Goal: Use online tool/utility: Use online tool/utility

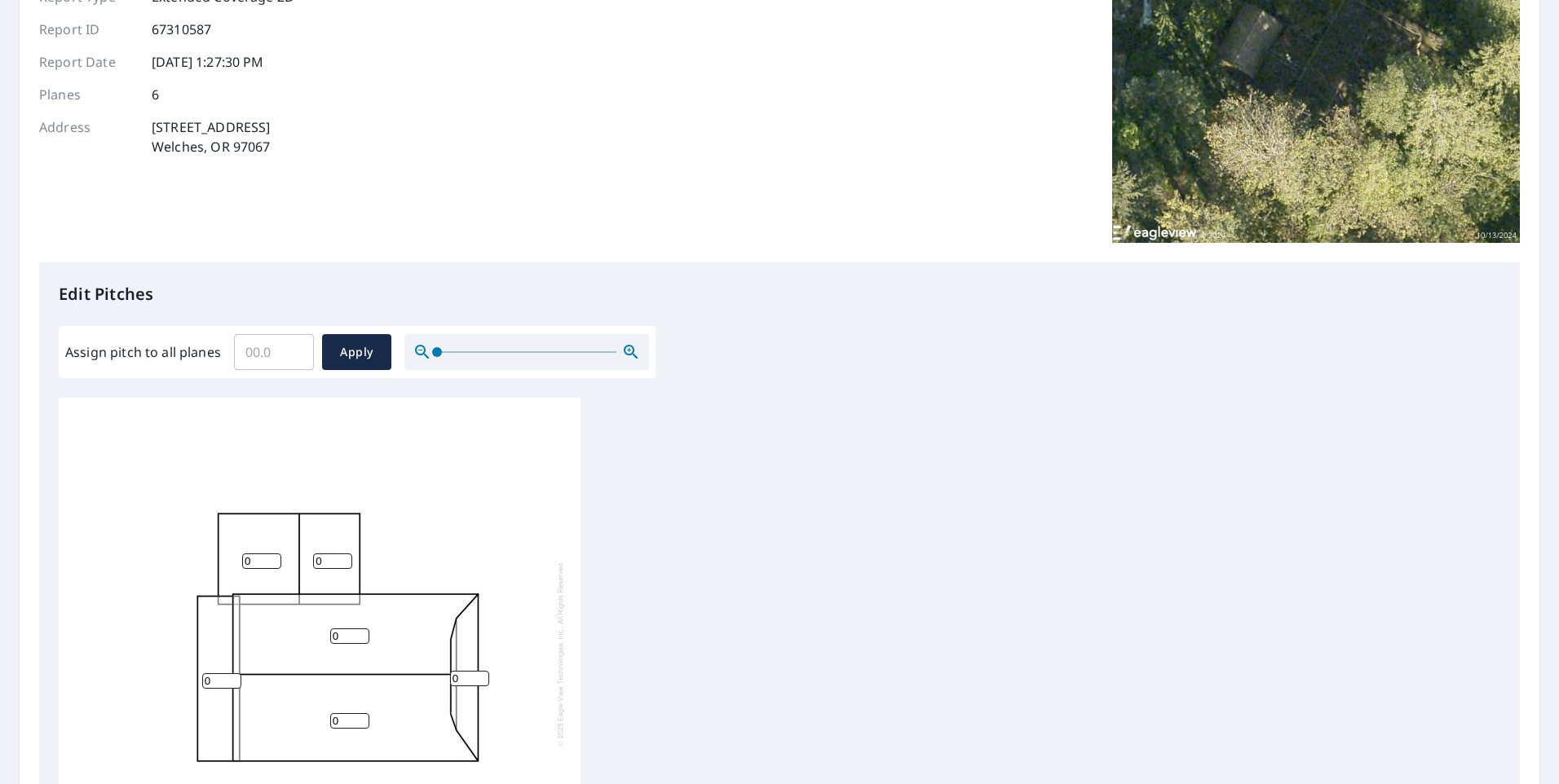
scroll to position [244, 0]
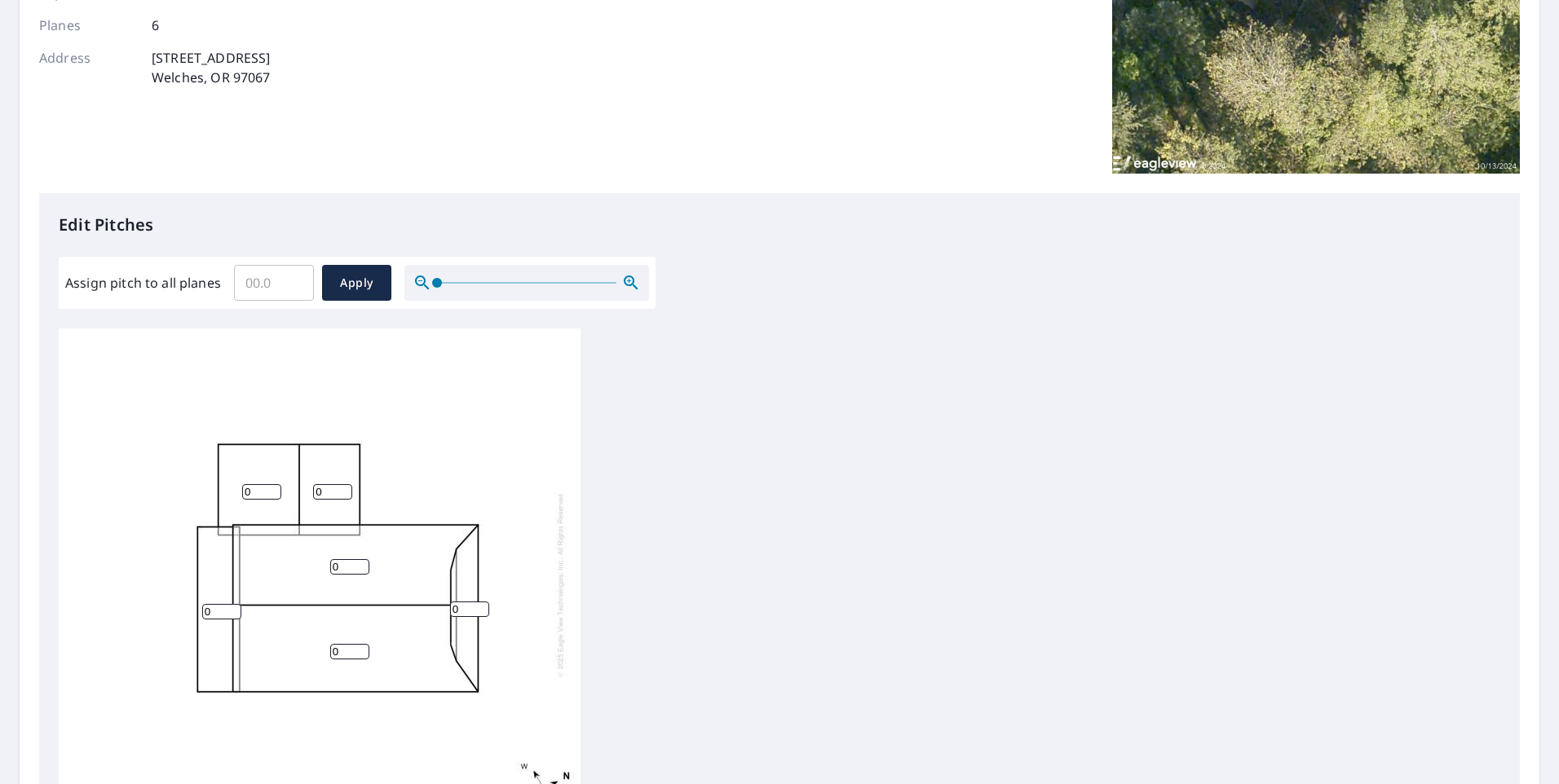
click at [259, 488] on input "0" at bounding box center [262, 492] width 39 height 16
click at [274, 488] on input "1" at bounding box center [262, 492] width 39 height 16
click at [274, 488] on input "2" at bounding box center [262, 492] width 39 height 16
click at [274, 488] on input "3" at bounding box center [262, 492] width 39 height 16
click at [274, 488] on input "4" at bounding box center [262, 492] width 39 height 16
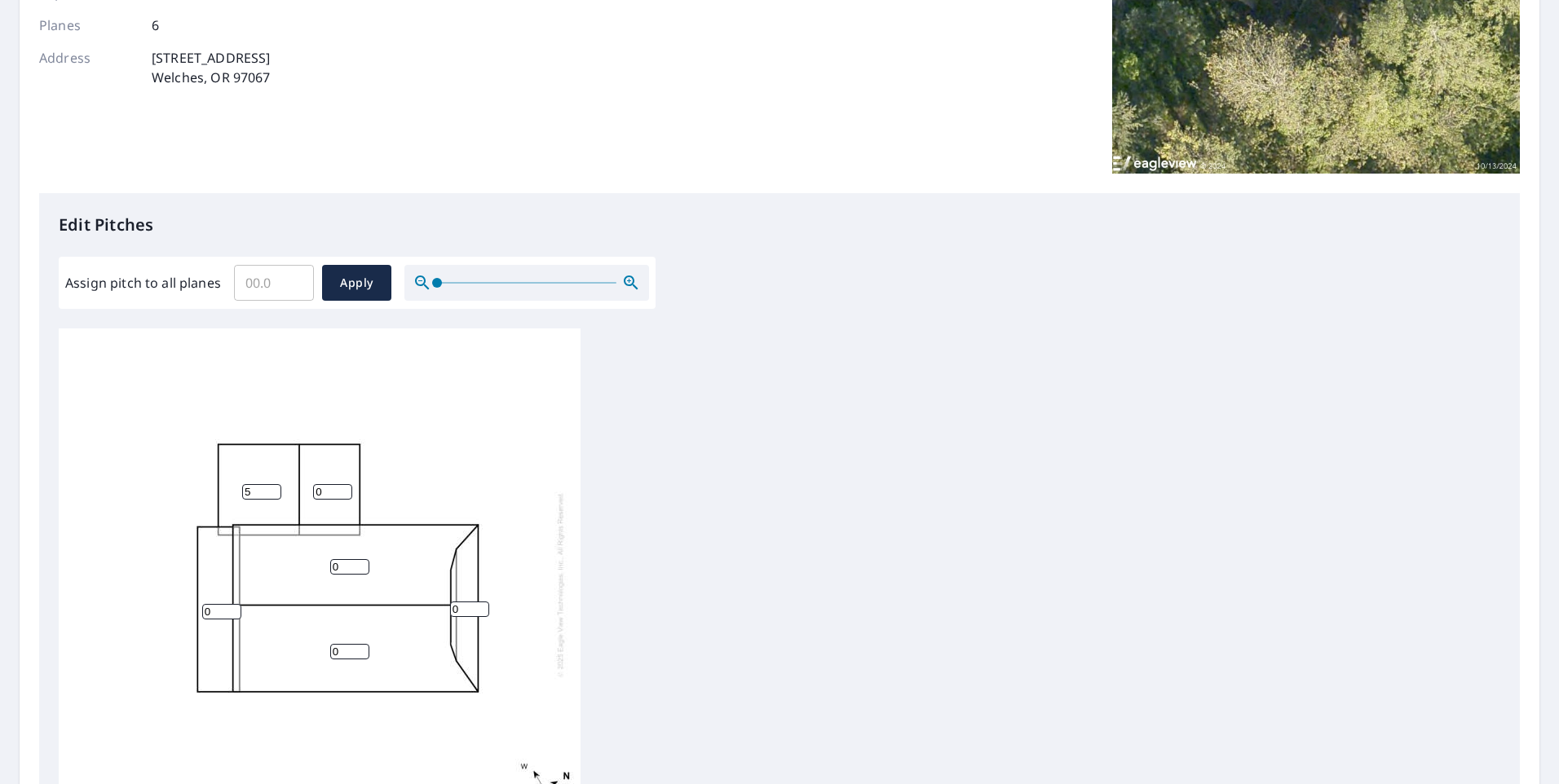
click at [274, 488] on input "5" at bounding box center [262, 492] width 39 height 16
type input "6"
click at [271, 487] on input "6" at bounding box center [262, 492] width 39 height 16
click at [326, 492] on input "0" at bounding box center [332, 492] width 39 height 16
click at [347, 491] on input "1" at bounding box center [332, 492] width 39 height 16
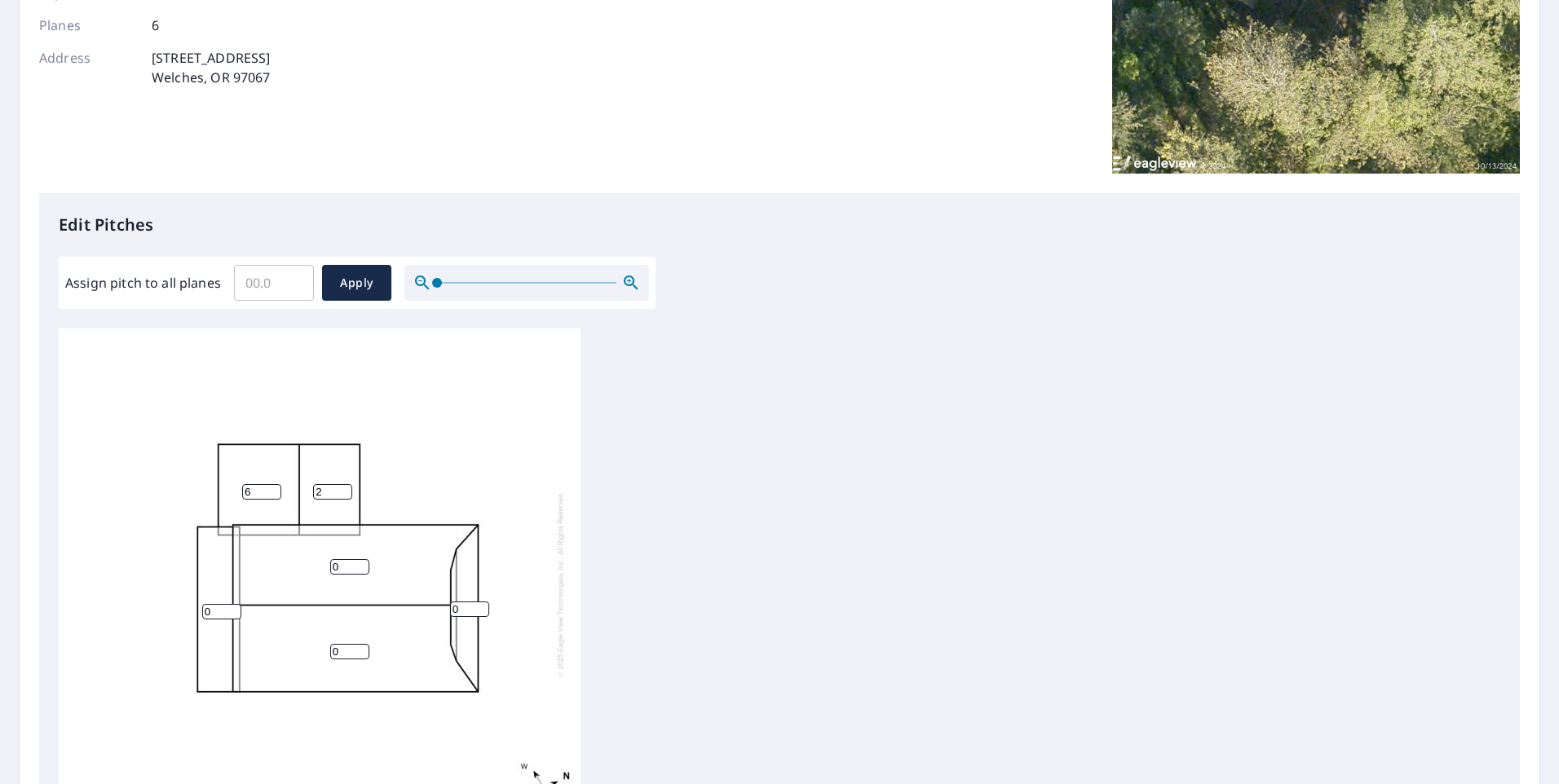
click at [347, 491] on input "2" at bounding box center [332, 492] width 39 height 16
click at [347, 491] on input "3" at bounding box center [332, 492] width 39 height 16
click at [347, 491] on input "4" at bounding box center [332, 492] width 39 height 16
click at [347, 491] on input "5" at bounding box center [332, 492] width 39 height 16
type input "6"
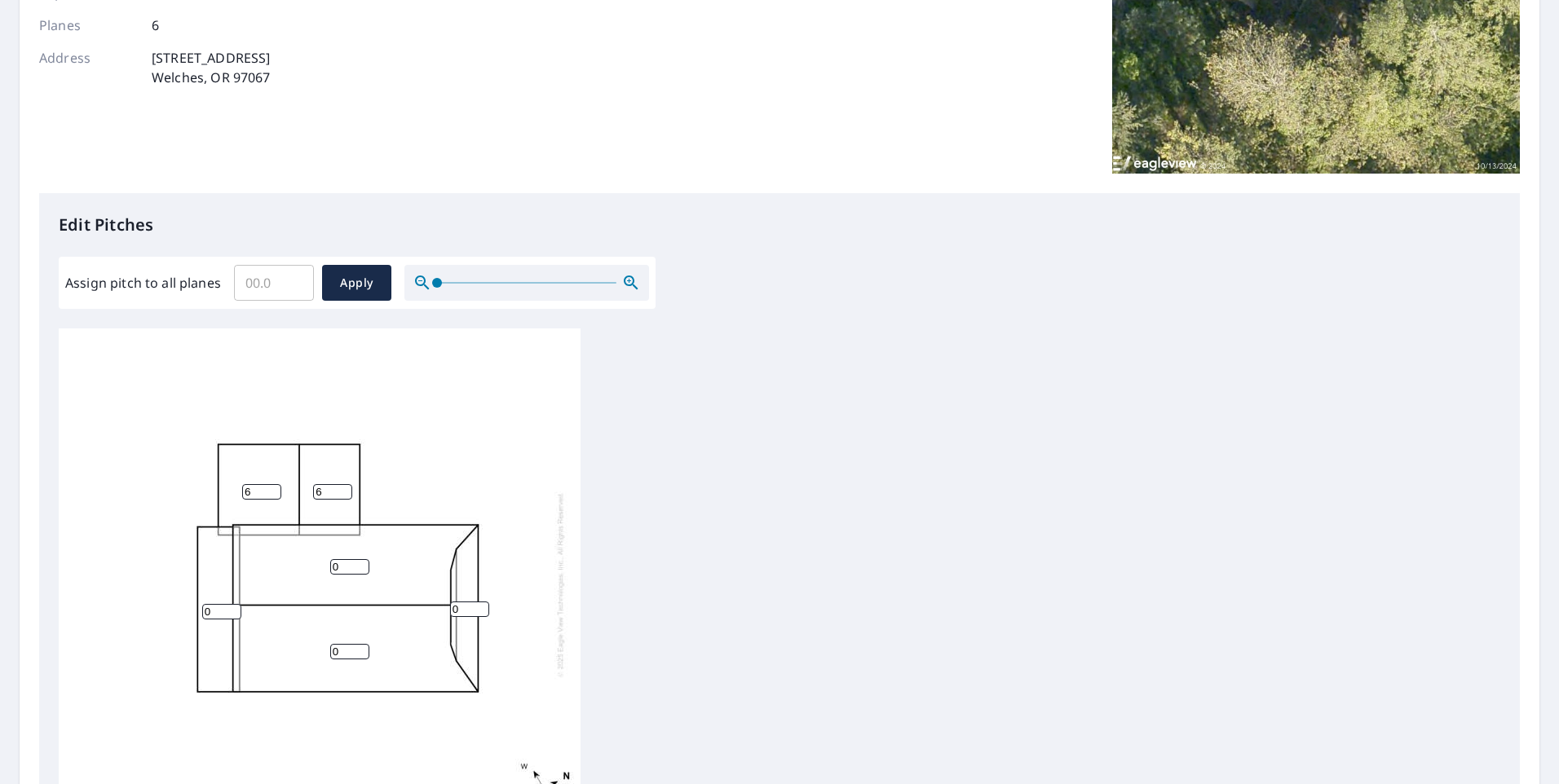
click at [347, 491] on input "6" at bounding box center [332, 492] width 39 height 16
click at [318, 591] on div "0 0 6 0 6 0" at bounding box center [320, 584] width 522 height 512
click at [340, 570] on input "0" at bounding box center [350, 567] width 39 height 16
click at [361, 562] on input "1" at bounding box center [350, 567] width 39 height 16
click at [361, 562] on input "2" at bounding box center [350, 567] width 39 height 16
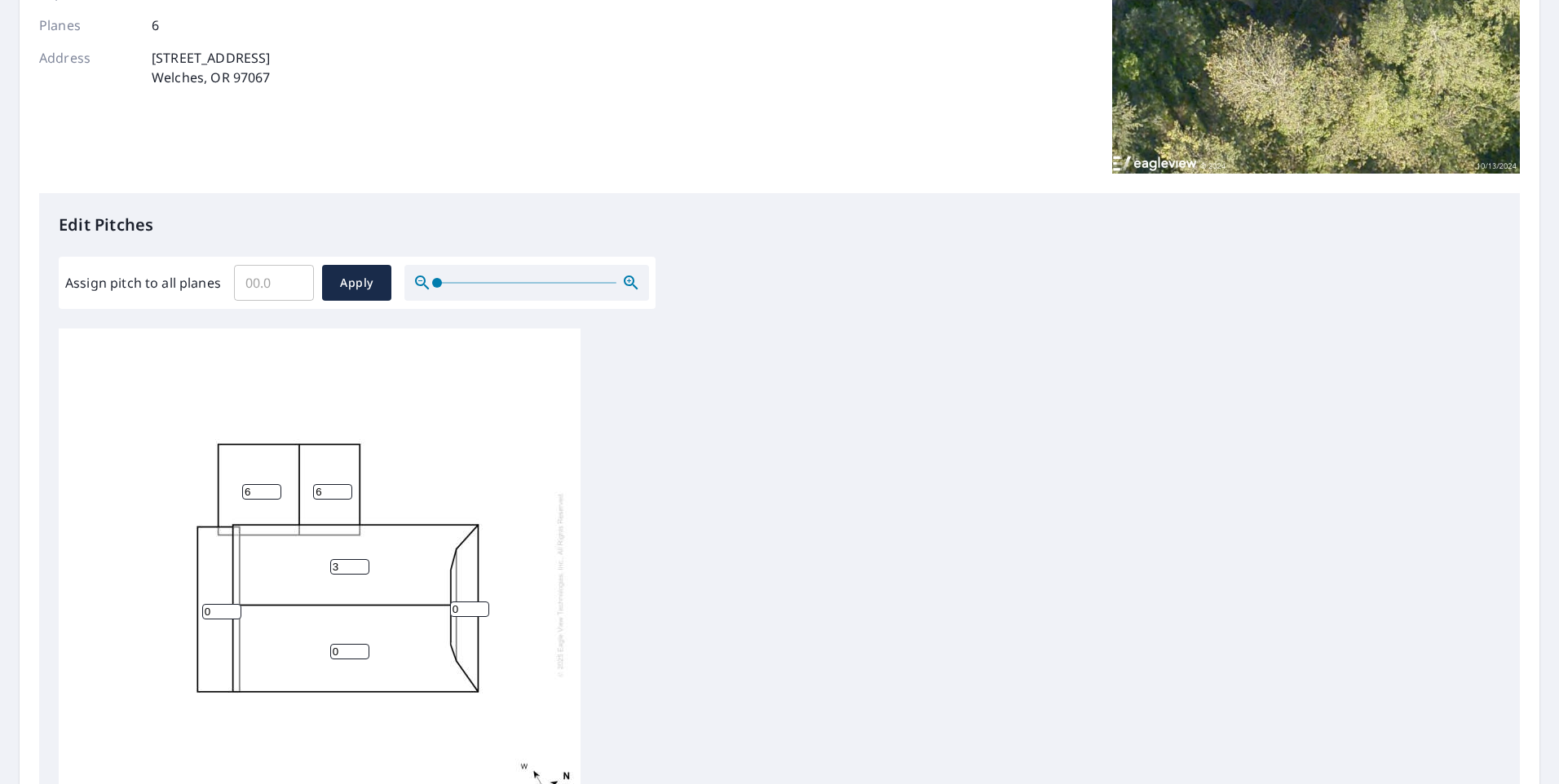
click at [361, 562] on input "3" at bounding box center [350, 567] width 39 height 16
click at [361, 562] on input "4" at bounding box center [350, 567] width 39 height 16
click at [361, 562] on input "5" at bounding box center [350, 567] width 39 height 16
click at [361, 562] on input "6" at bounding box center [350, 567] width 39 height 16
type input "7"
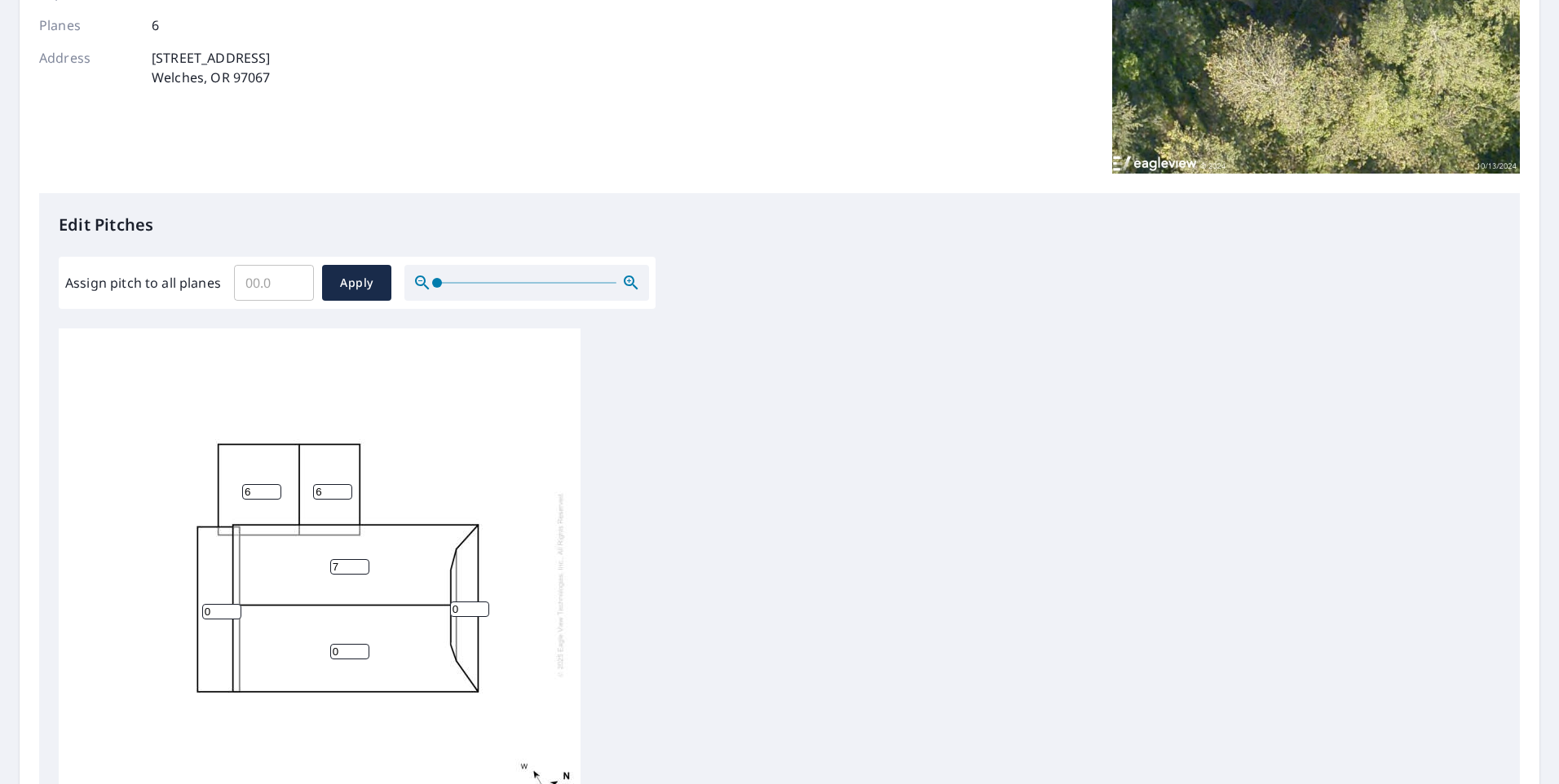
click at [361, 562] on input "7" at bounding box center [350, 567] width 39 height 16
click at [361, 649] on input "1" at bounding box center [350, 652] width 39 height 16
click at [361, 649] on input "2" at bounding box center [350, 652] width 39 height 16
click at [361, 649] on input "3" at bounding box center [350, 652] width 39 height 16
click at [361, 649] on input "4" at bounding box center [350, 652] width 39 height 16
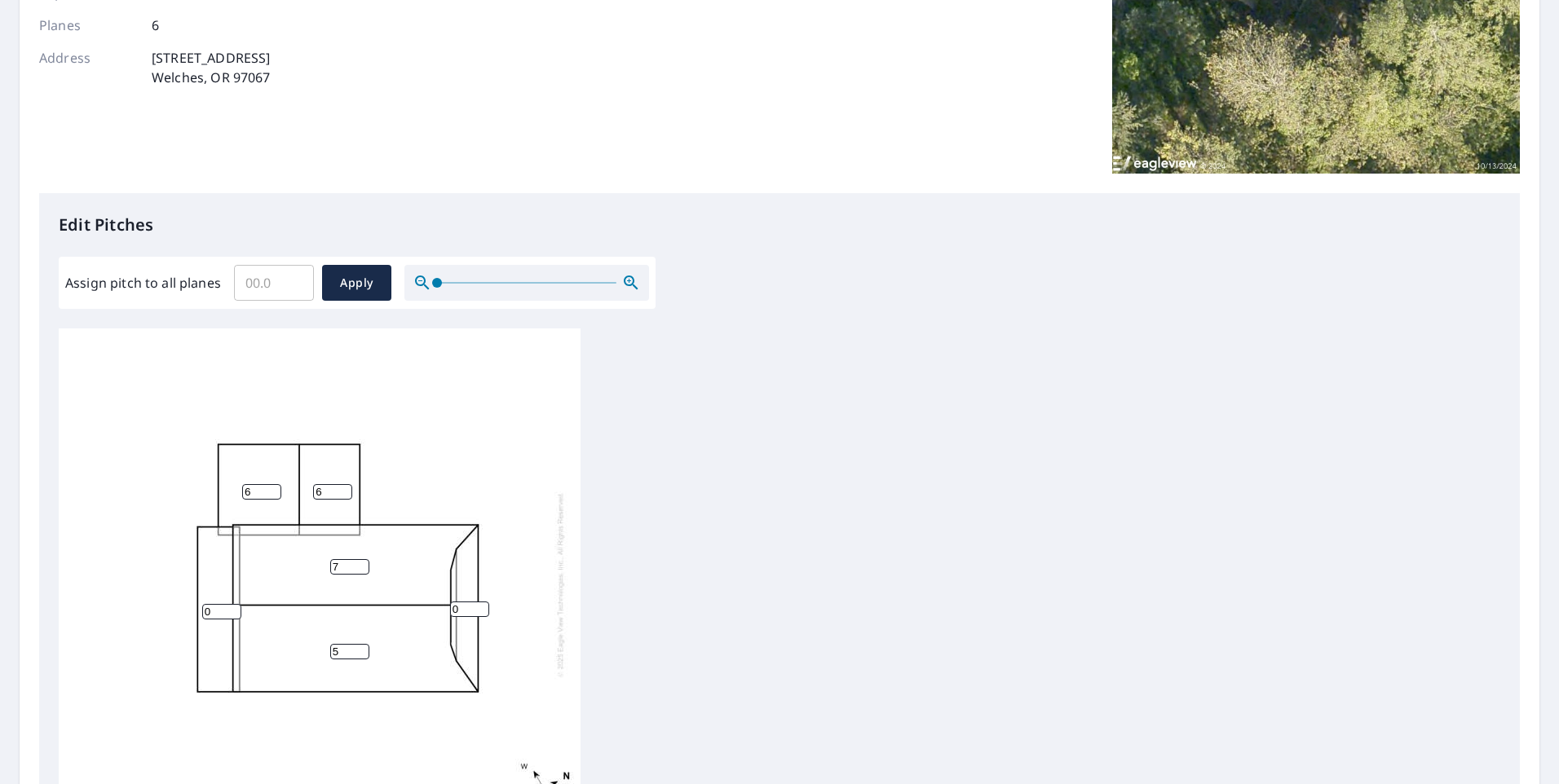
click at [361, 649] on input "5" at bounding box center [350, 652] width 39 height 16
type input "6"
click at [362, 647] on input "6" at bounding box center [350, 652] width 39 height 16
click at [211, 614] on input "0" at bounding box center [222, 612] width 39 height 16
click at [236, 609] on input "1" at bounding box center [222, 612] width 39 height 16
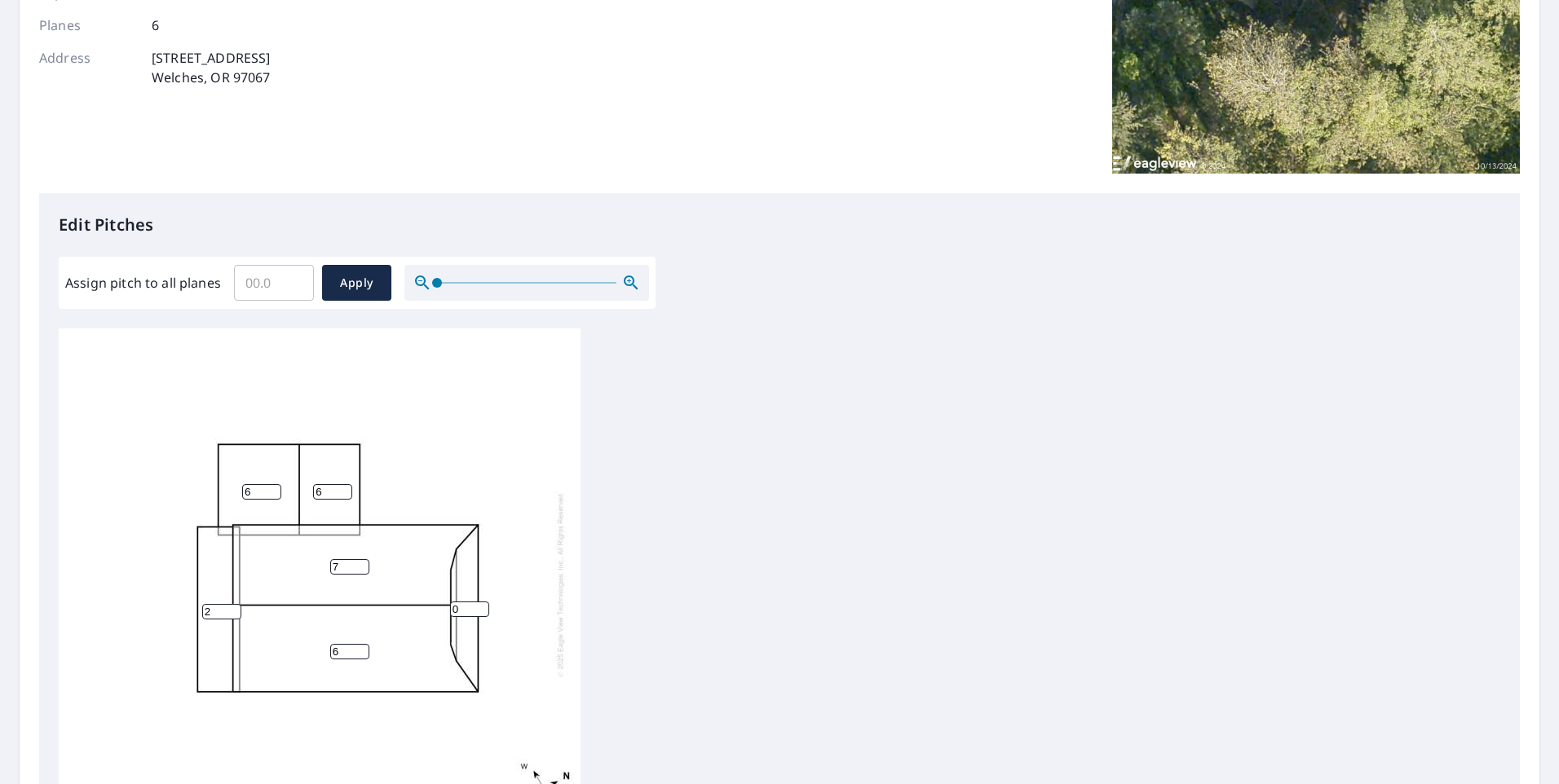
click at [236, 609] on input "2" at bounding box center [222, 612] width 39 height 16
click at [236, 609] on input "3" at bounding box center [222, 612] width 39 height 16
type input "4"
click at [236, 609] on input "4" at bounding box center [222, 612] width 39 height 16
click at [473, 577] on div "6 7 6 4 6 0" at bounding box center [320, 584] width 522 height 512
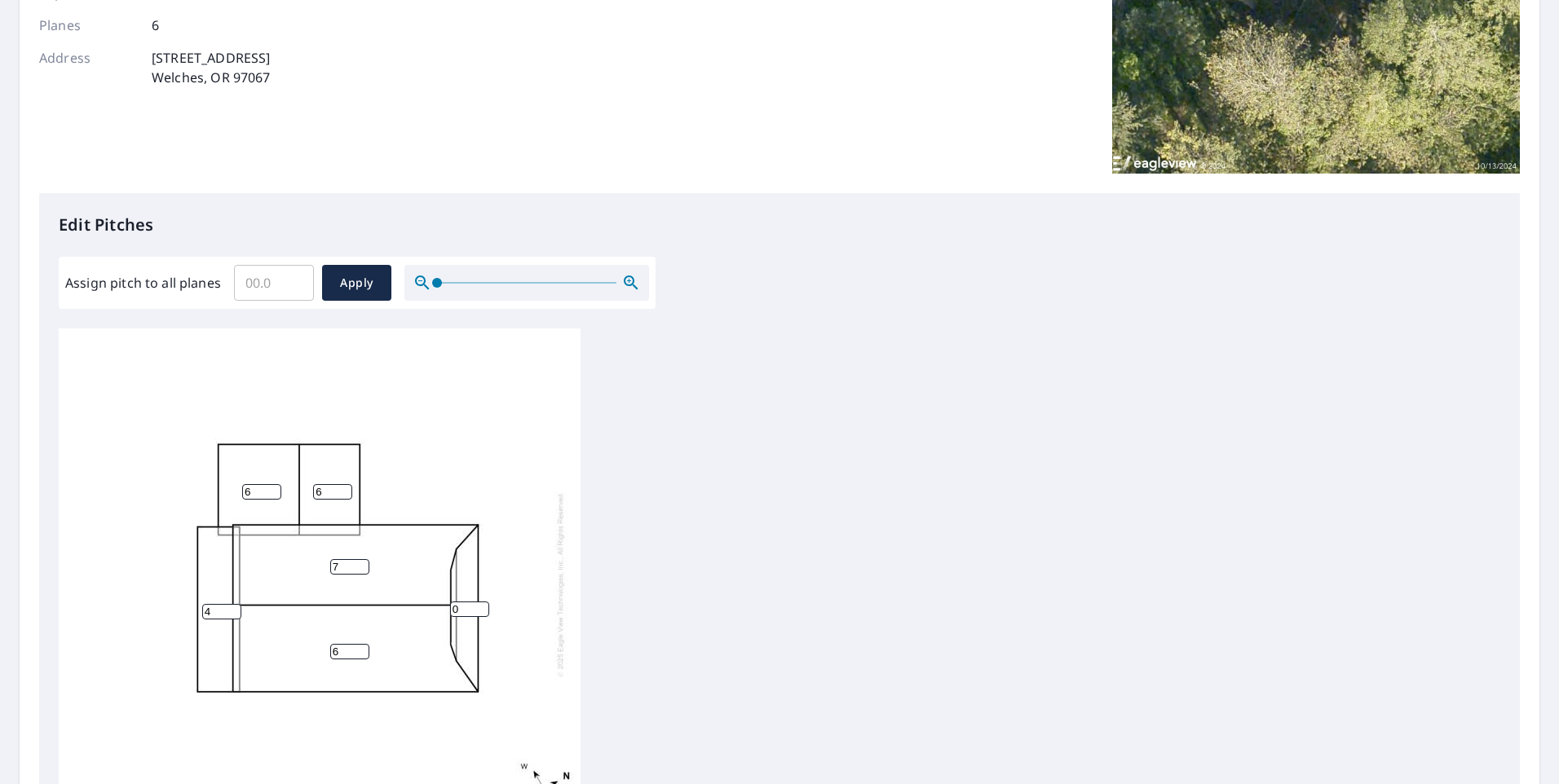
click at [461, 607] on input "0" at bounding box center [470, 610] width 39 height 16
click at [484, 606] on input "1" at bounding box center [470, 610] width 39 height 16
click at [484, 606] on input "2" at bounding box center [470, 610] width 39 height 16
click at [484, 606] on input "3" at bounding box center [470, 610] width 39 height 16
type input "4"
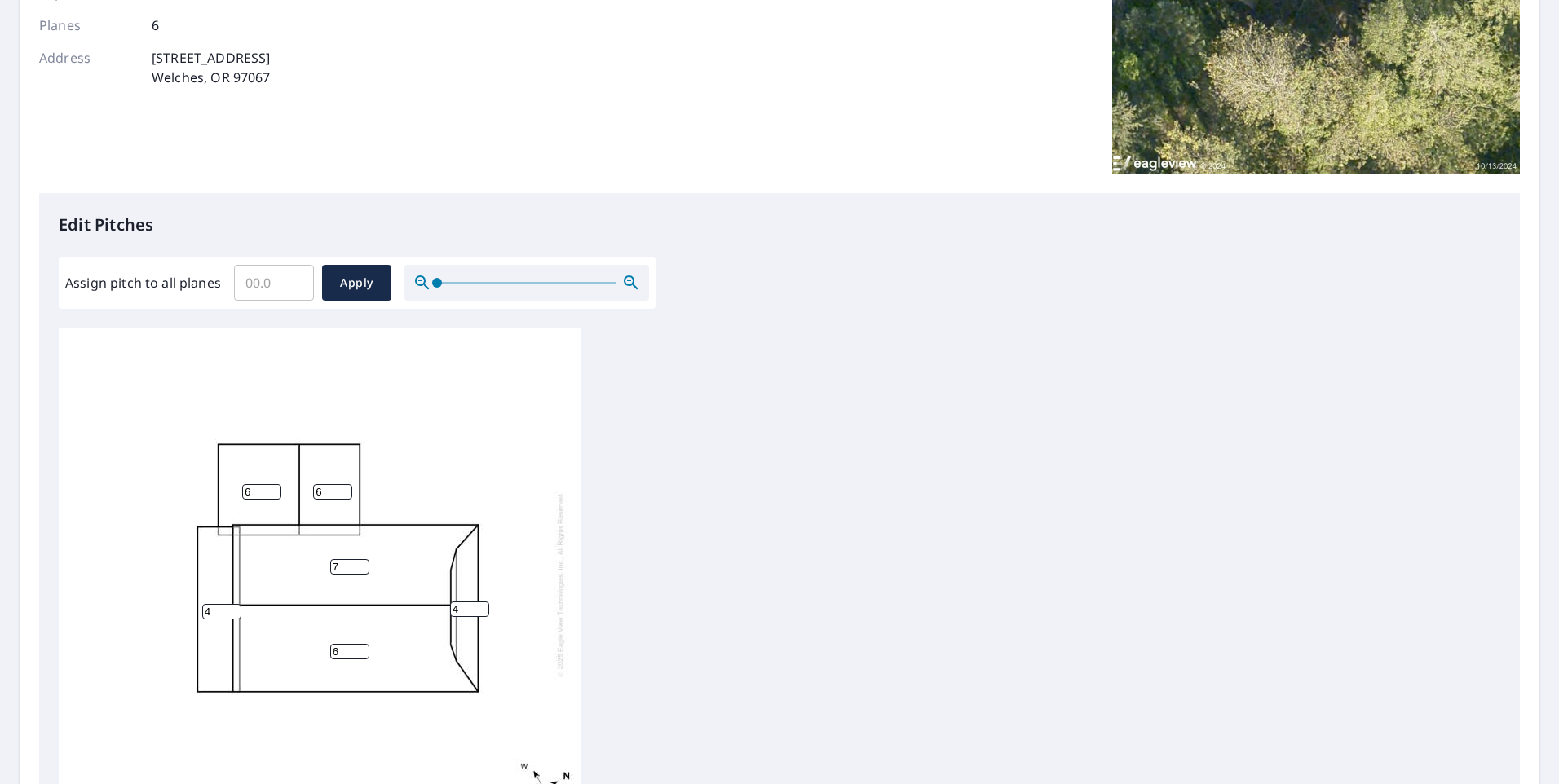
click at [484, 606] on input "4" at bounding box center [470, 610] width 39 height 16
click at [754, 584] on div "6 7 6 4 6 4" at bounding box center [780, 584] width 1442 height 512
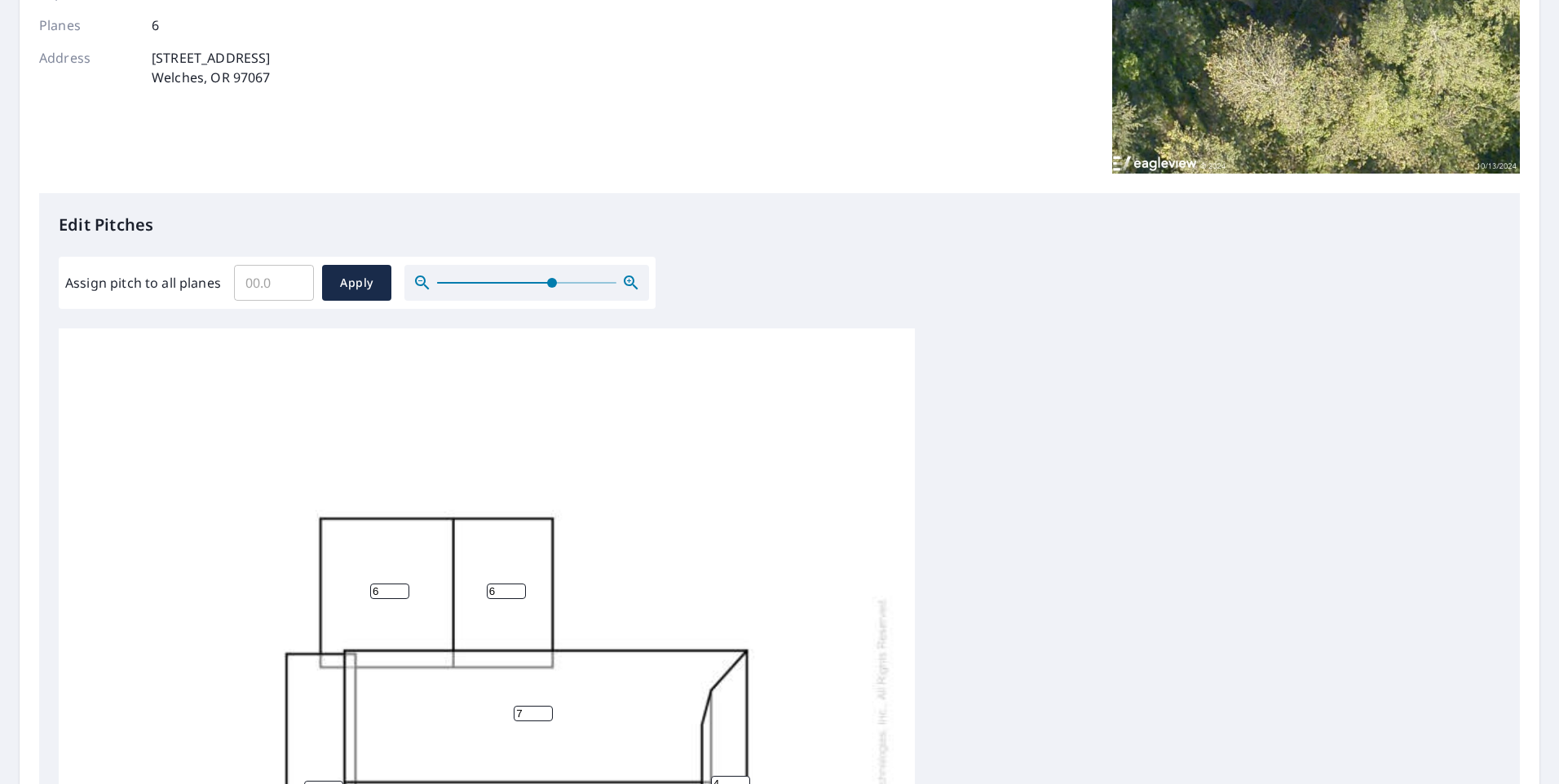
drag, startPoint x: 437, startPoint y: 285, endPoint x: 551, endPoint y: 289, distance: 114.1
click at [551, 287] on span at bounding box center [552, 282] width 10 height 10
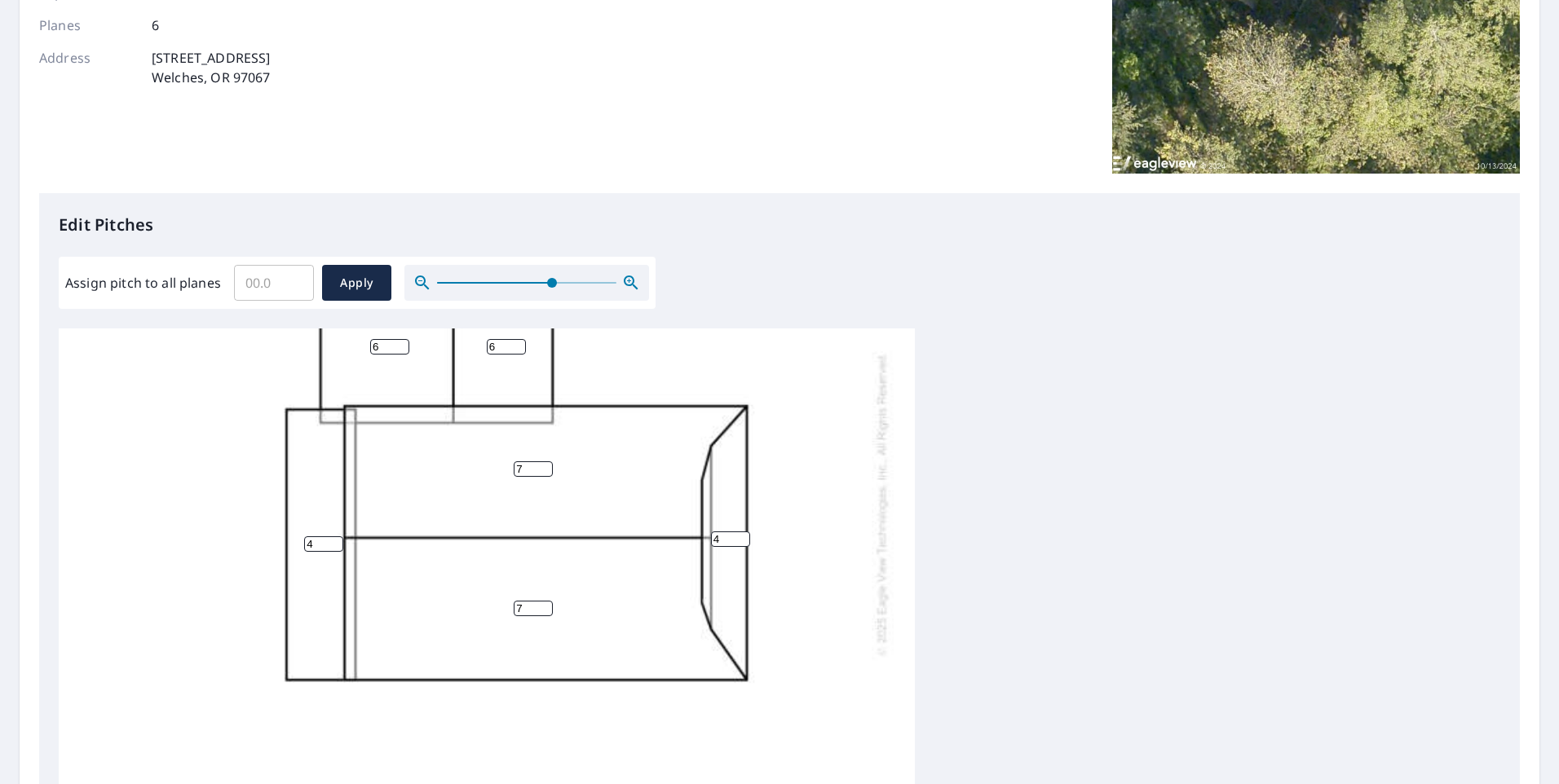
type input "7"
click at [544, 606] on input "7" at bounding box center [533, 609] width 39 height 16
click at [931, 572] on div "7 7 6 4 6 4" at bounding box center [780, 584] width 1442 height 512
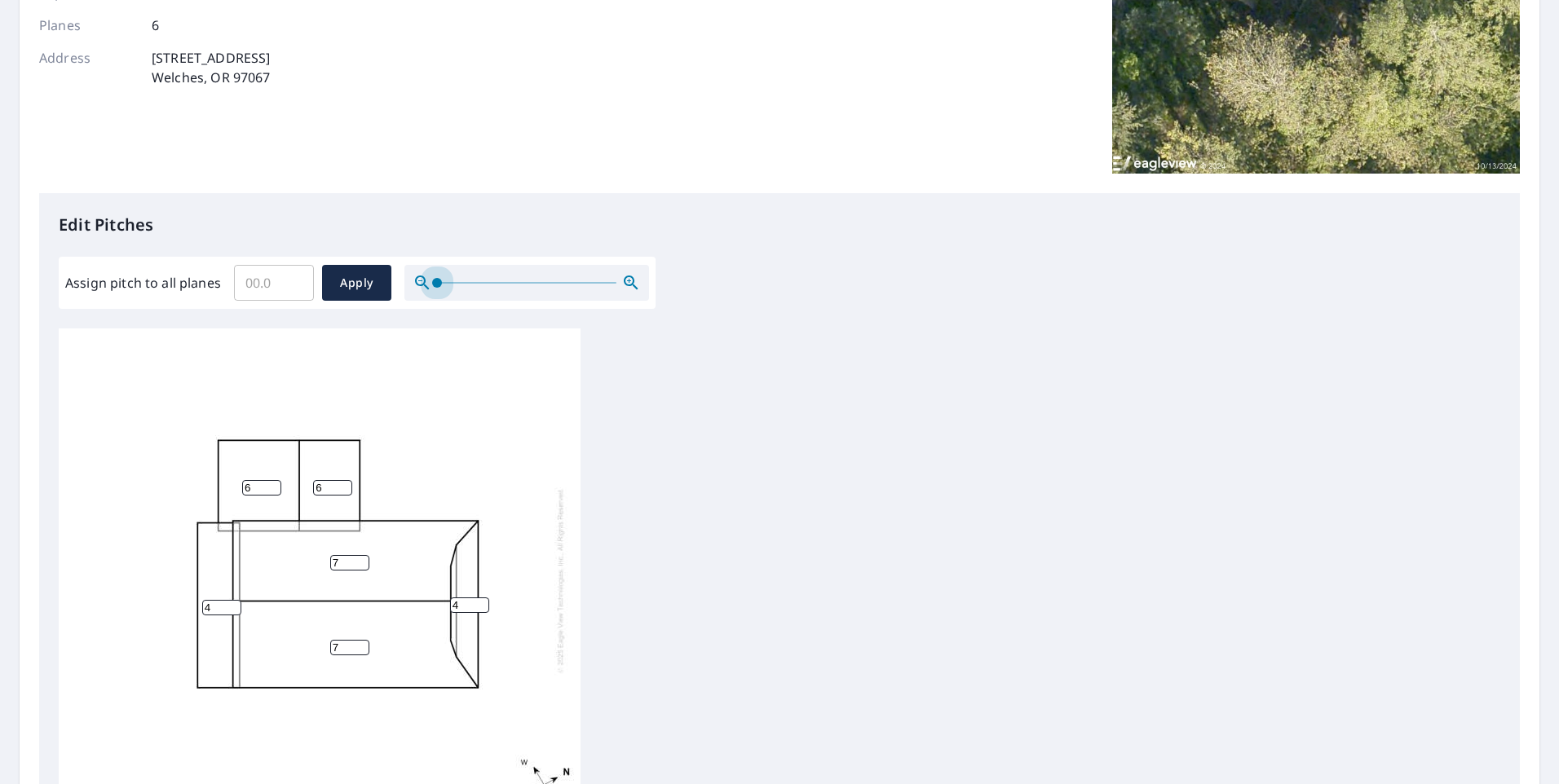
drag, startPoint x: 550, startPoint y: 282, endPoint x: 410, endPoint y: 280, distance: 140.0
click at [410, 280] on div at bounding box center [526, 282] width 245 height 36
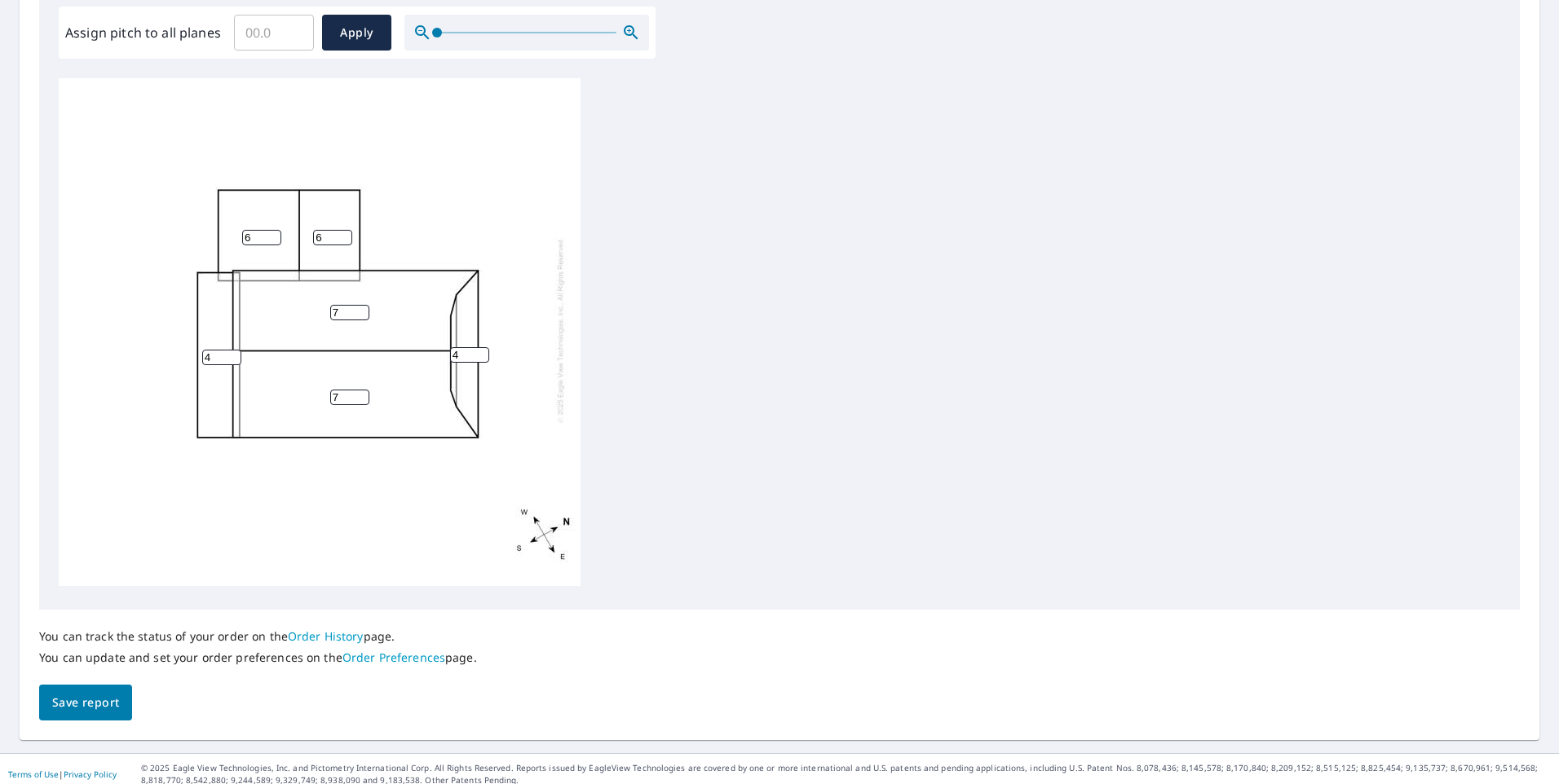
scroll to position [505, 0]
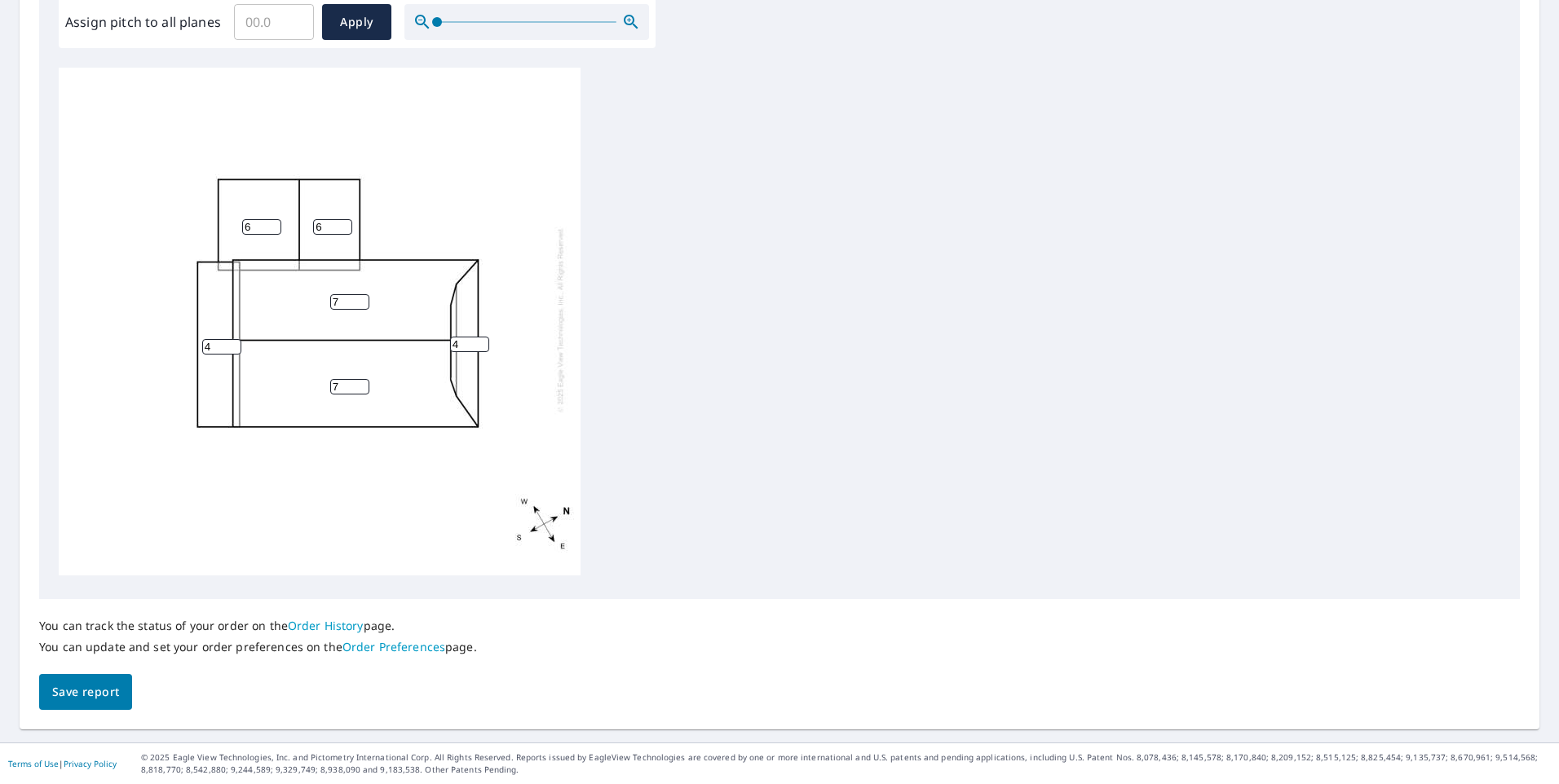
click at [80, 686] on span "Save report" at bounding box center [86, 691] width 67 height 20
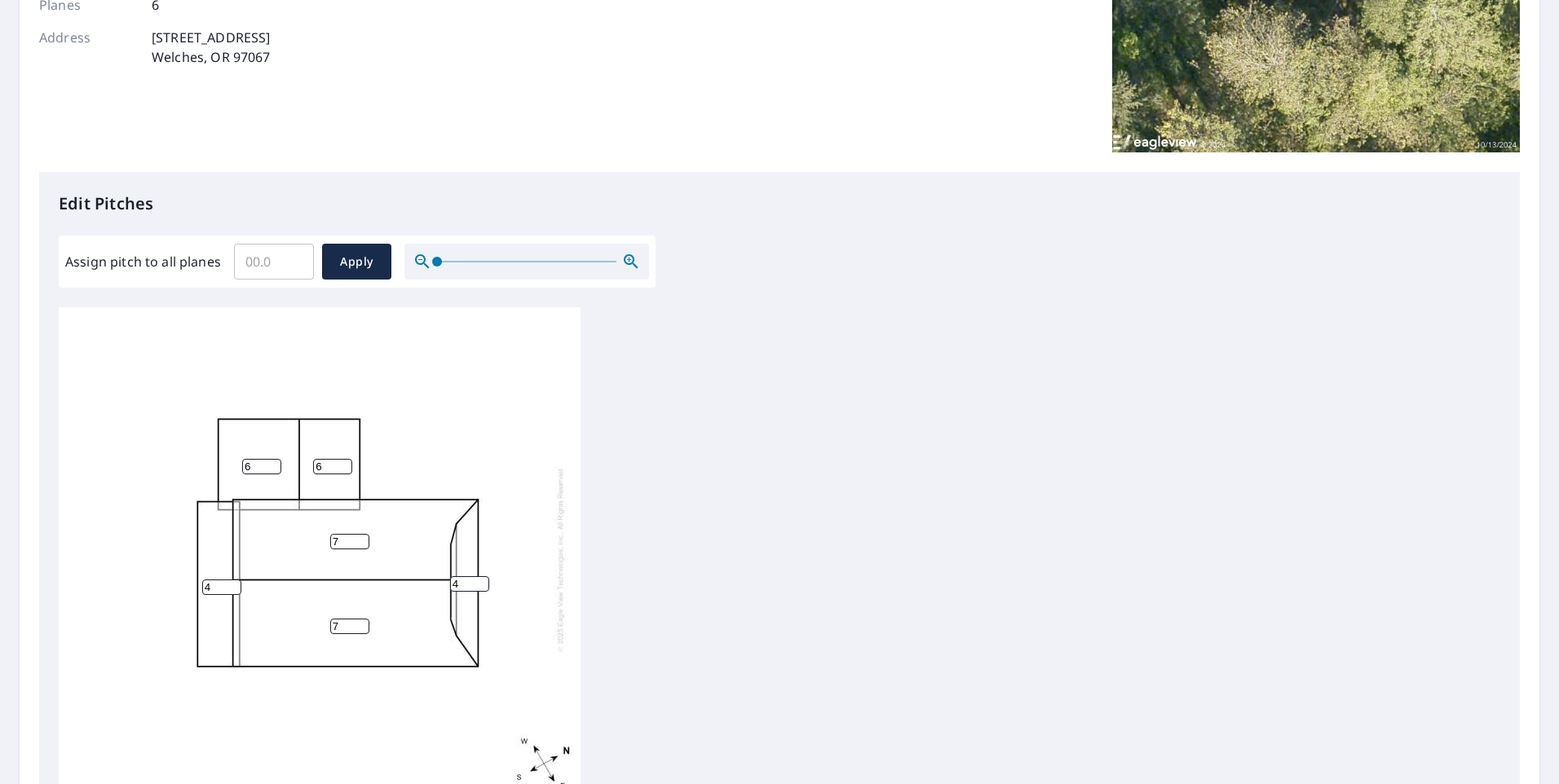
scroll to position [0, 0]
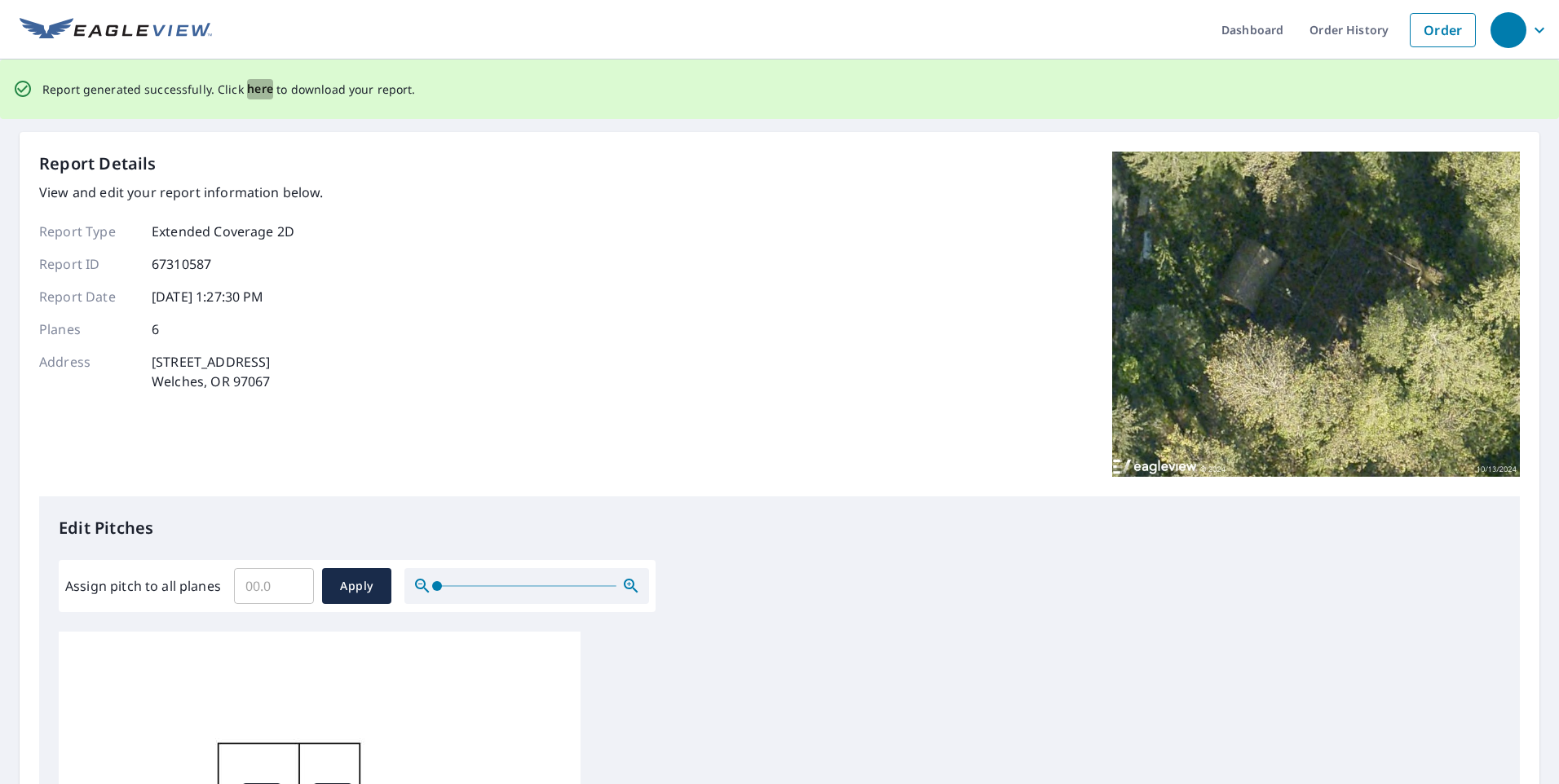
click at [257, 88] on span "here" at bounding box center [261, 89] width 27 height 20
